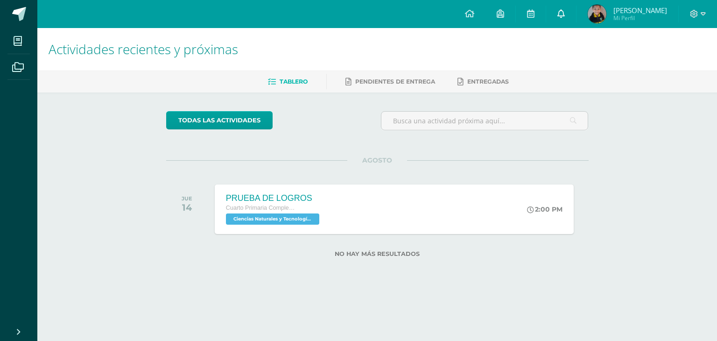
click at [565, 21] on link at bounding box center [561, 14] width 30 height 28
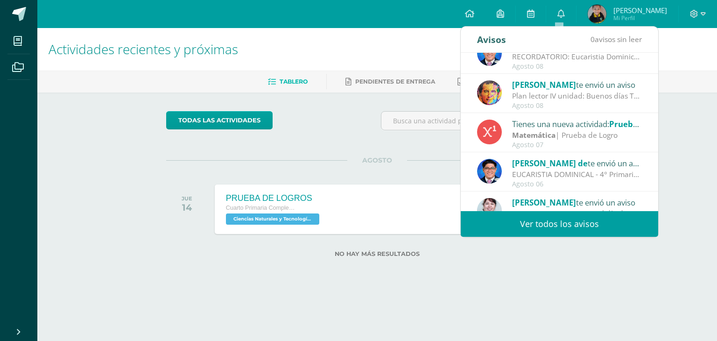
scroll to position [19, 0]
click at [586, 164] on div "Cristian de te envió un aviso" at bounding box center [577, 162] width 130 height 12
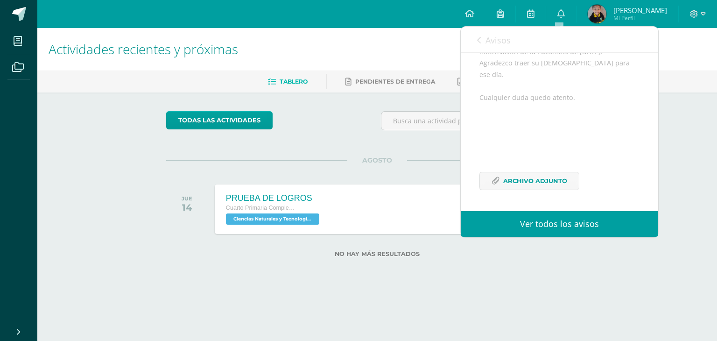
scroll to position [139, 0]
click at [482, 41] on link "Avisos" at bounding box center [494, 40] width 34 height 27
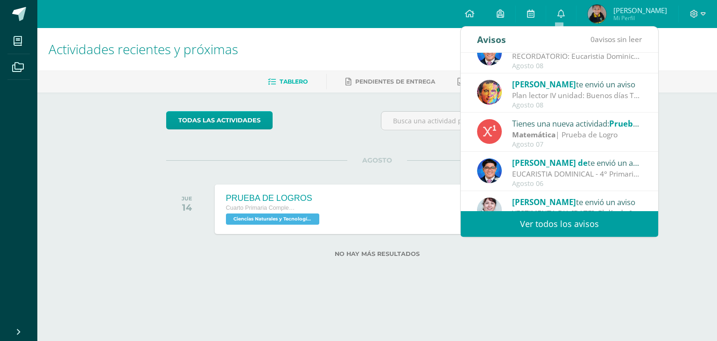
click at [477, 37] on div "Avisos 0 avisos sin leer Avisos" at bounding box center [559, 40] width 197 height 26
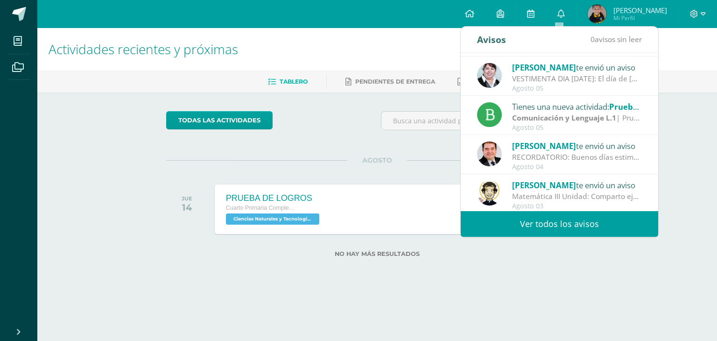
scroll to position [155, 0]
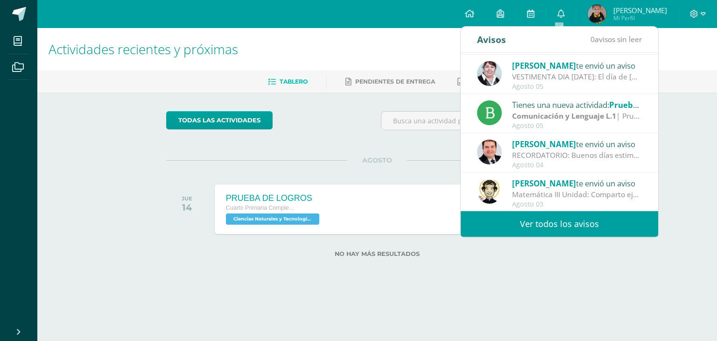
click at [562, 219] on link "Ver todos los avisos" at bounding box center [559, 224] width 197 height 26
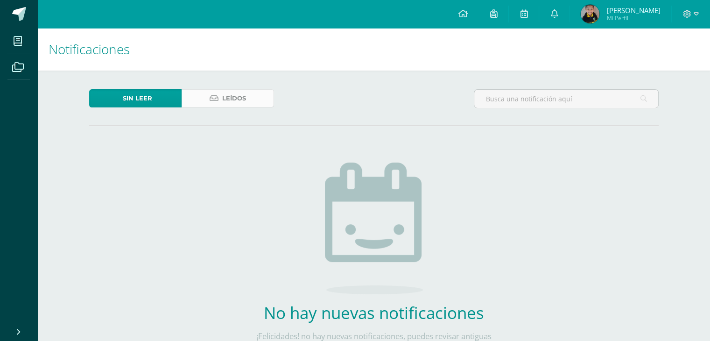
click at [208, 96] on link "Leídos" at bounding box center [228, 98] width 92 height 18
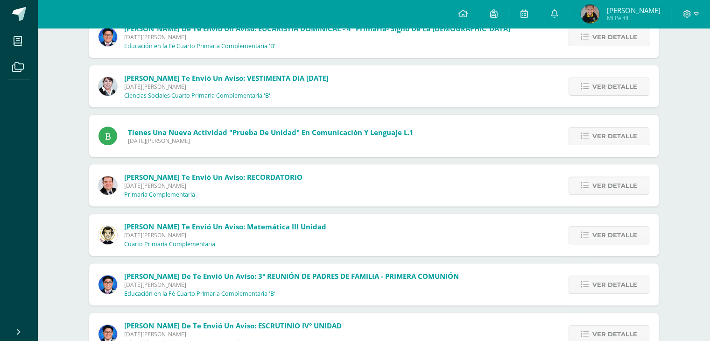
scroll to position [340, 0]
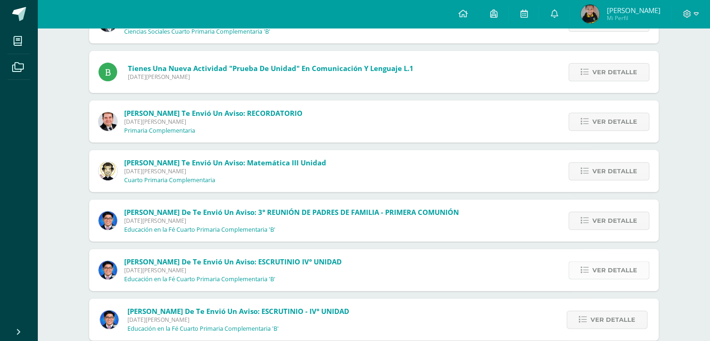
click at [583, 268] on icon at bounding box center [585, 270] width 8 height 8
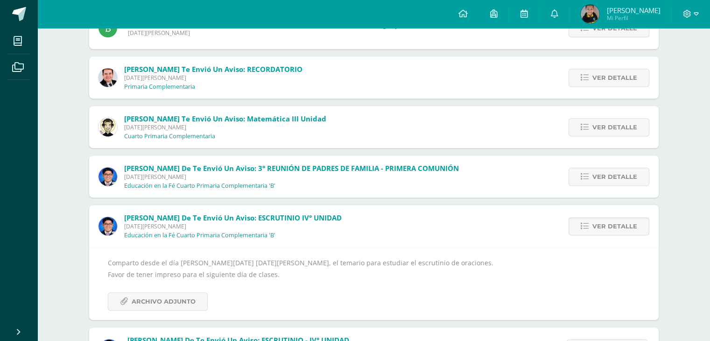
scroll to position [389, 0]
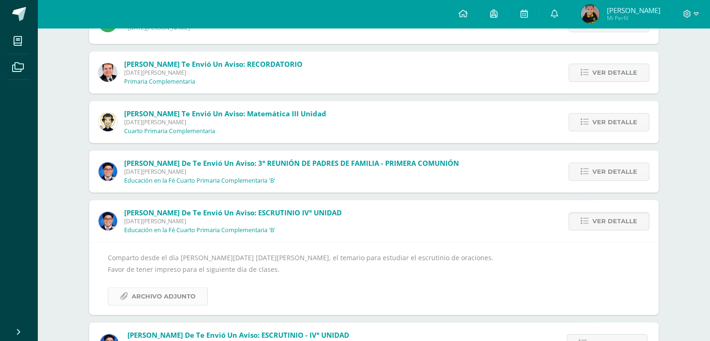
click at [174, 290] on span "Archivo Adjunto" at bounding box center [164, 295] width 64 height 17
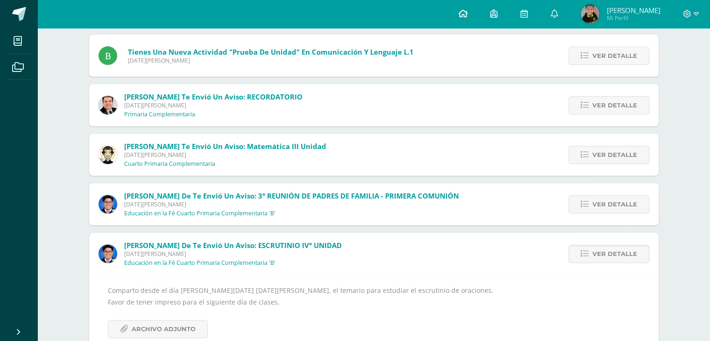
click at [461, 18] on icon at bounding box center [462, 13] width 9 height 8
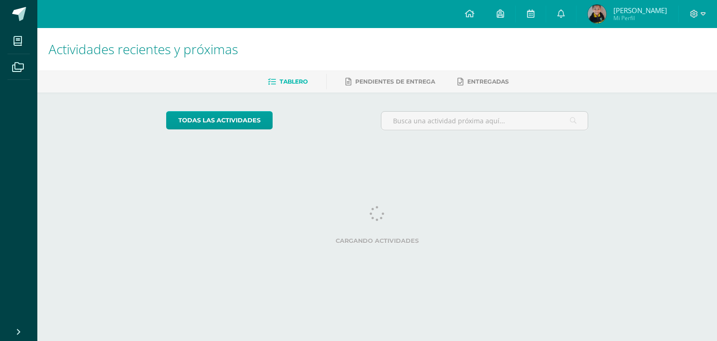
click at [588, 12] on img at bounding box center [597, 14] width 19 height 19
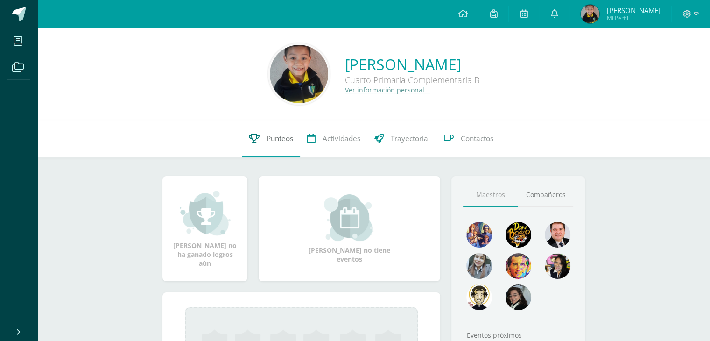
click at [259, 142] on link "Punteos" at bounding box center [271, 138] width 58 height 37
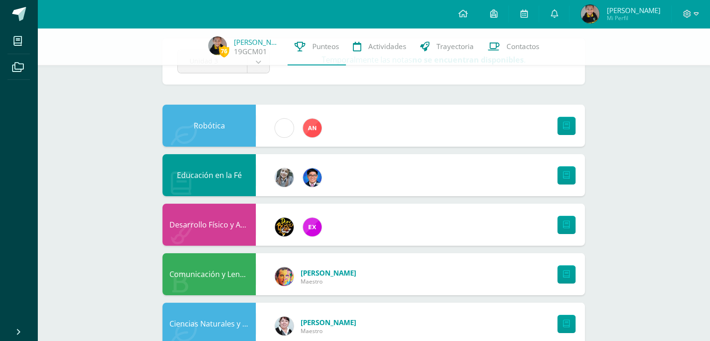
scroll to position [41, 0]
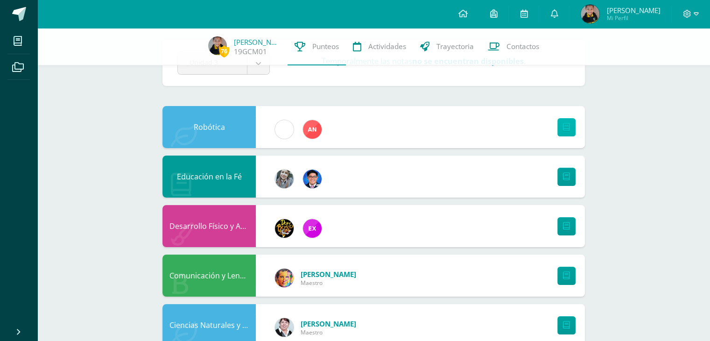
click at [564, 121] on link at bounding box center [566, 127] width 18 height 18
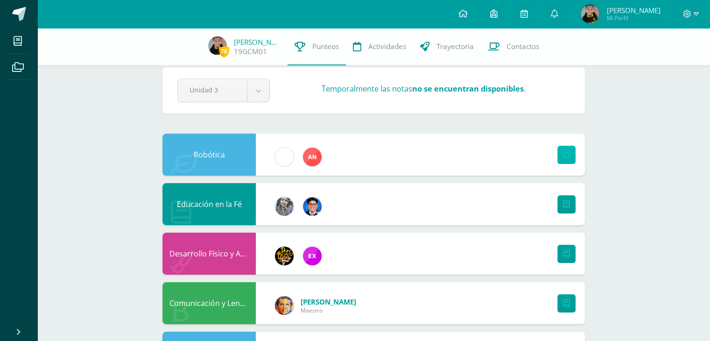
scroll to position [11, 0]
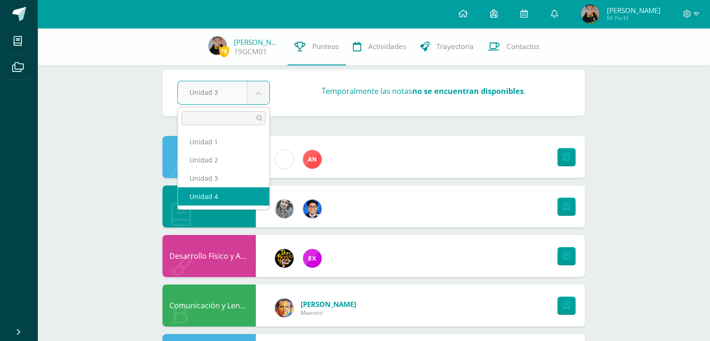
select select "Unidad 4"
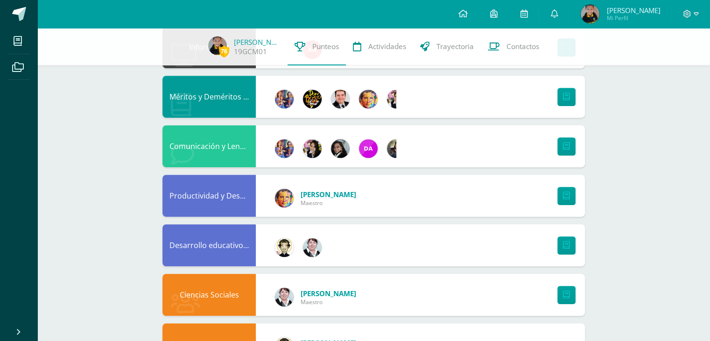
scroll to position [517, 0]
